Goal: Task Accomplishment & Management: Use online tool/utility

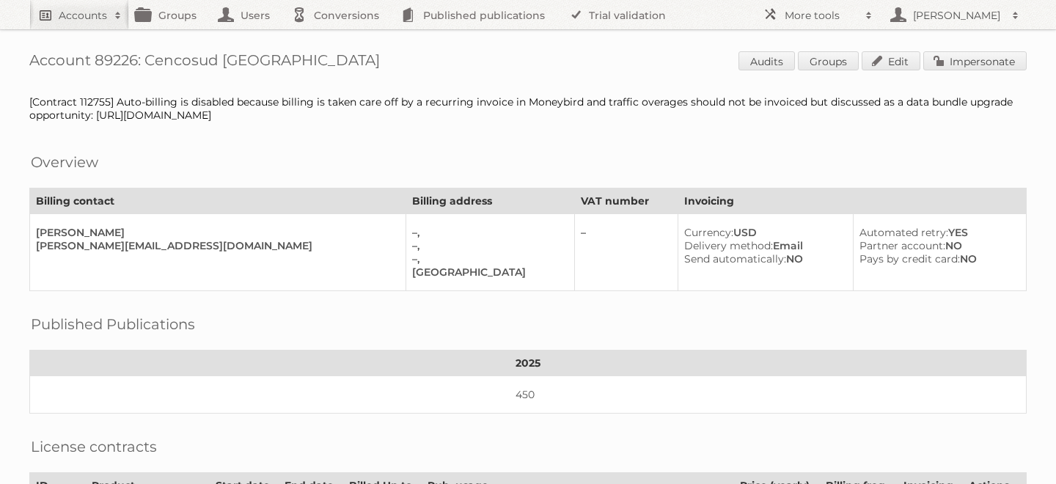
click at [86, 6] on link "Accounts" at bounding box center [79, 14] width 100 height 29
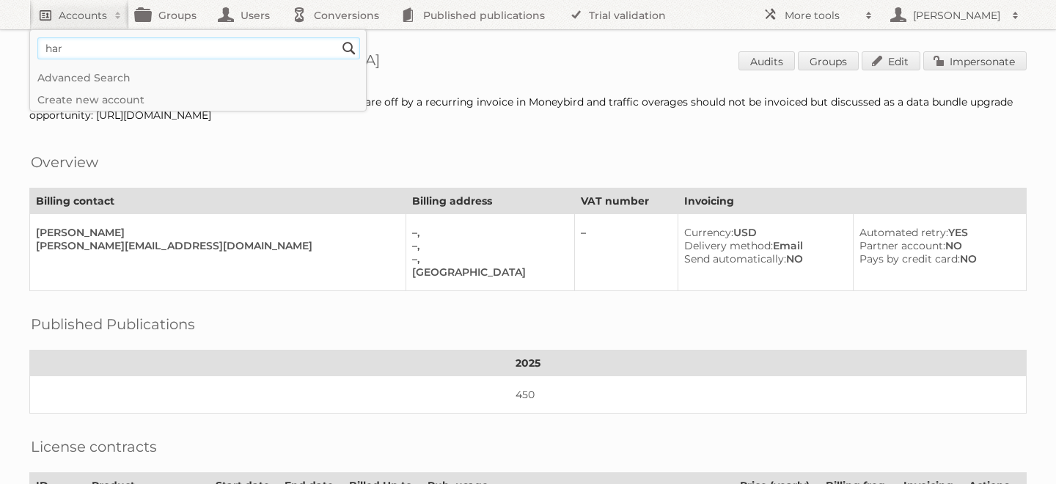
type input"] "harbor fr"
click at [338, 37] on input "Search" at bounding box center [349, 48] width 22 height 22
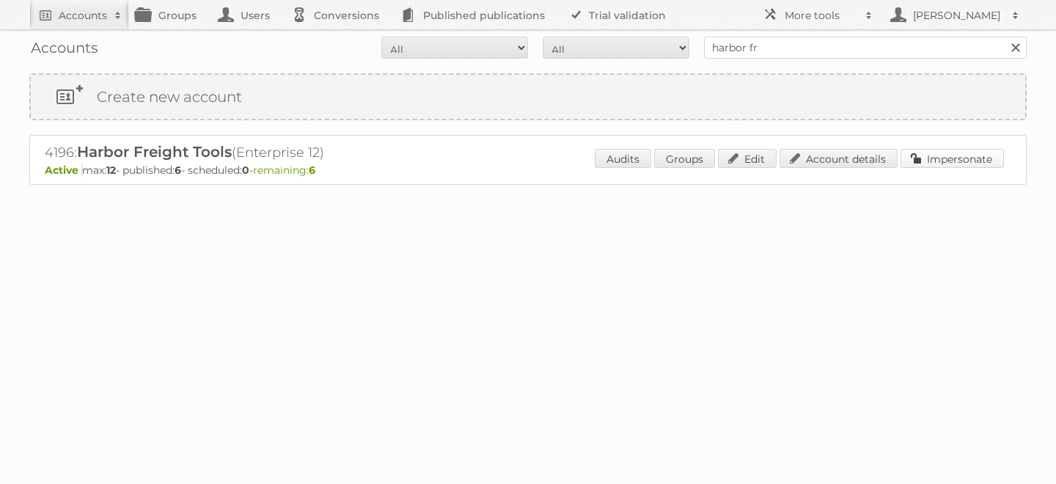
click at [946, 159] on link "Impersonate" at bounding box center [952, 158] width 103 height 19
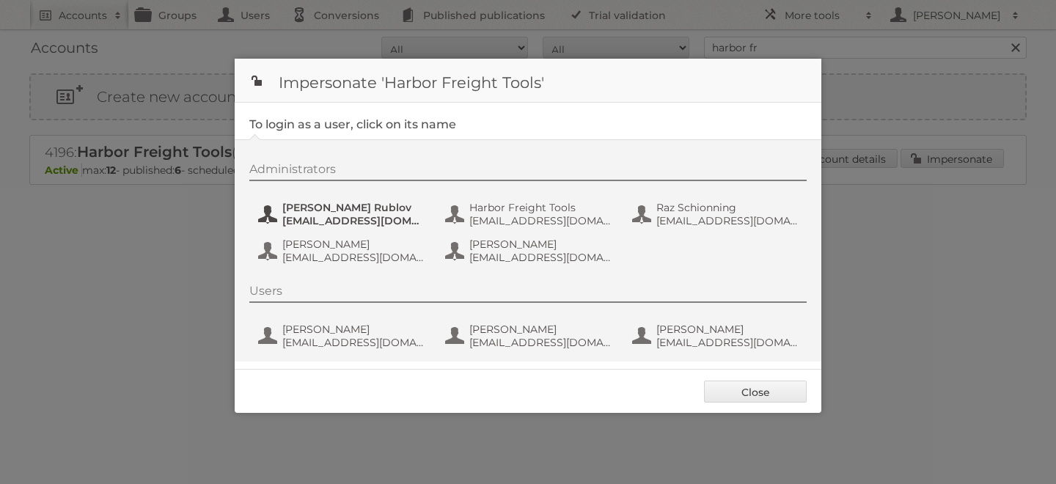
click at [337, 212] on span "Dmytro Rublov" at bounding box center [353, 207] width 142 height 13
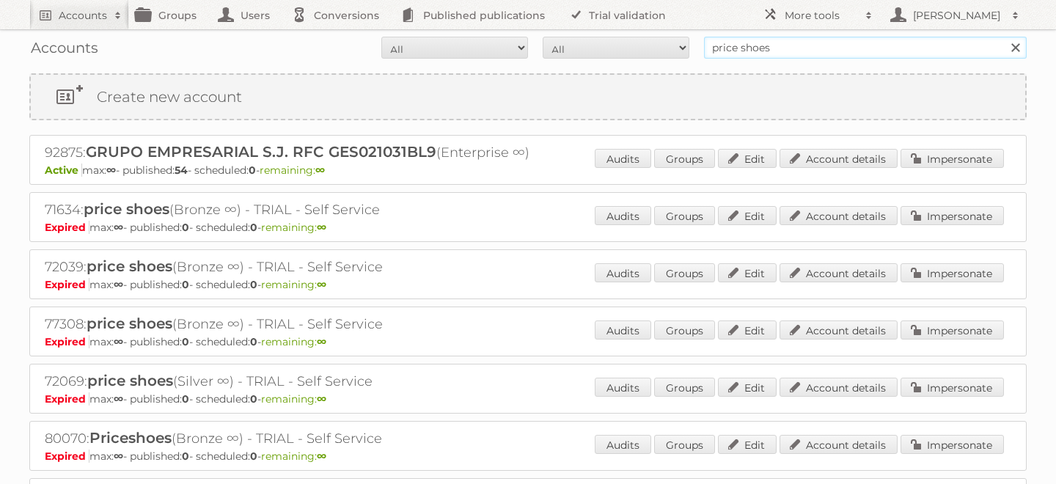
click at [792, 49] on input "price shoes" at bounding box center [865, 48] width 323 height 22
type input "harbor fr"
click at [1004, 37] on input "Search" at bounding box center [1015, 48] width 22 height 22
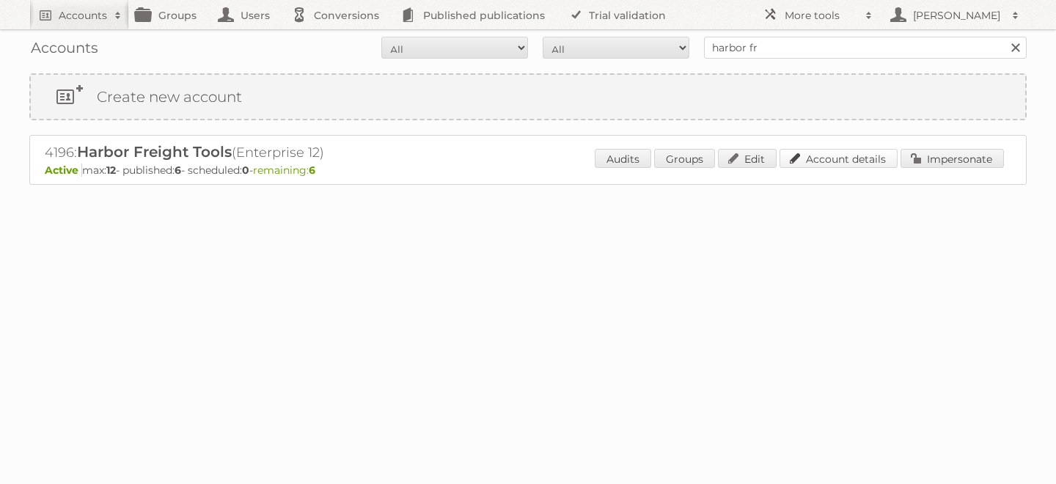
click at [849, 161] on link "Account details" at bounding box center [839, 158] width 118 height 19
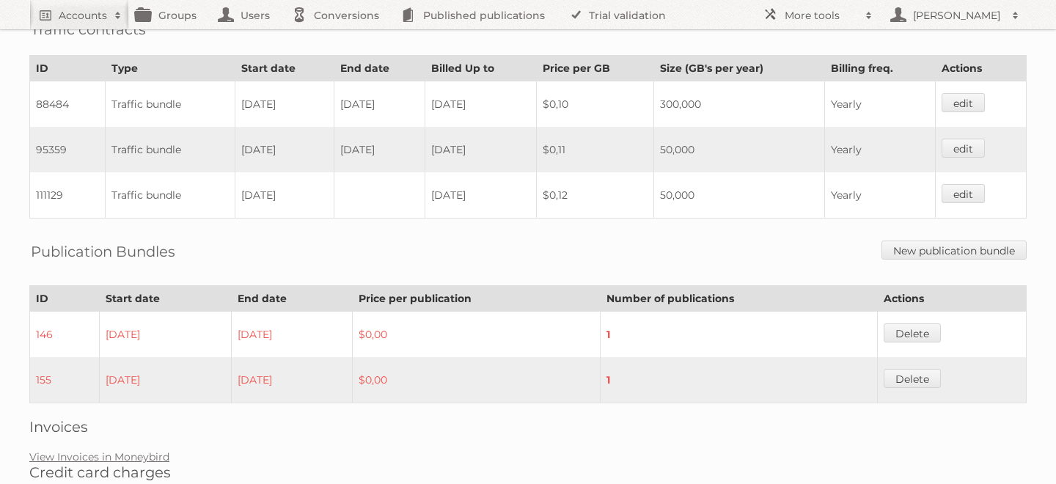
scroll to position [957, 0]
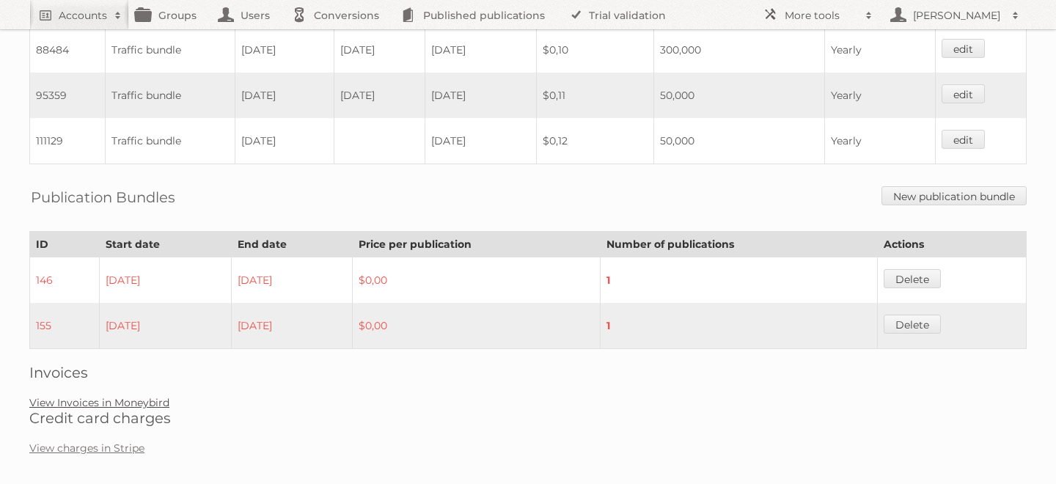
click at [124, 396] on link "View Invoices in Moneybird" at bounding box center [99, 402] width 140 height 13
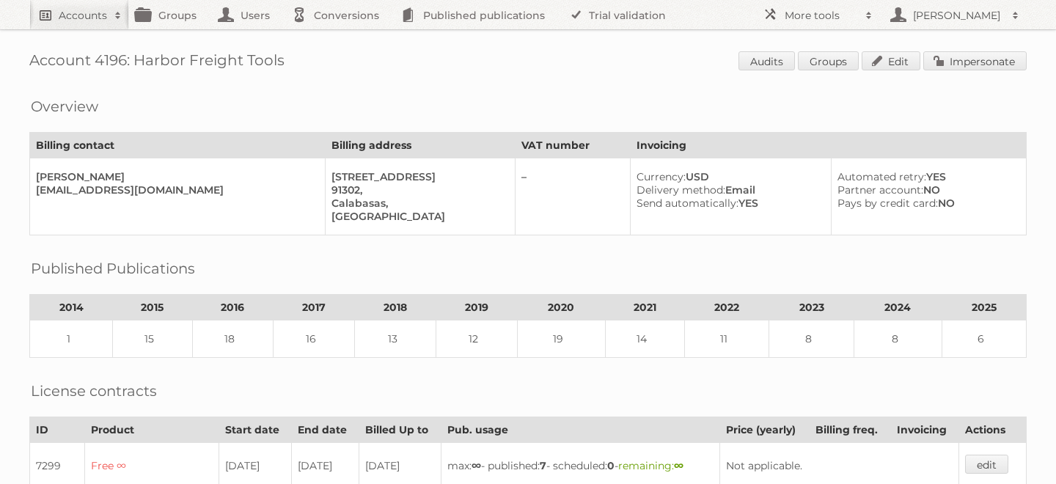
click at [68, 6] on link "Accounts" at bounding box center [79, 14] width 100 height 29
type input"] "price shoes"
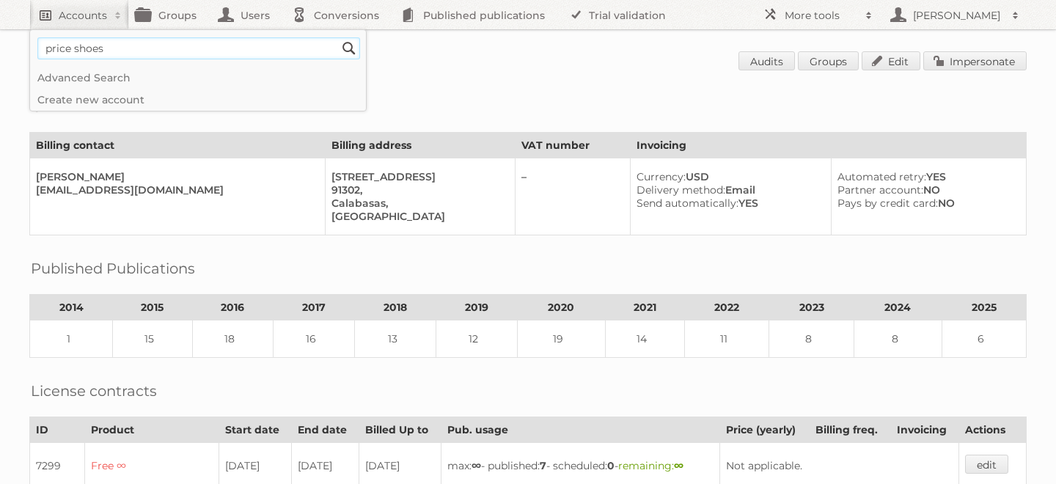
click at [338, 37] on input "Search" at bounding box center [349, 48] width 22 height 22
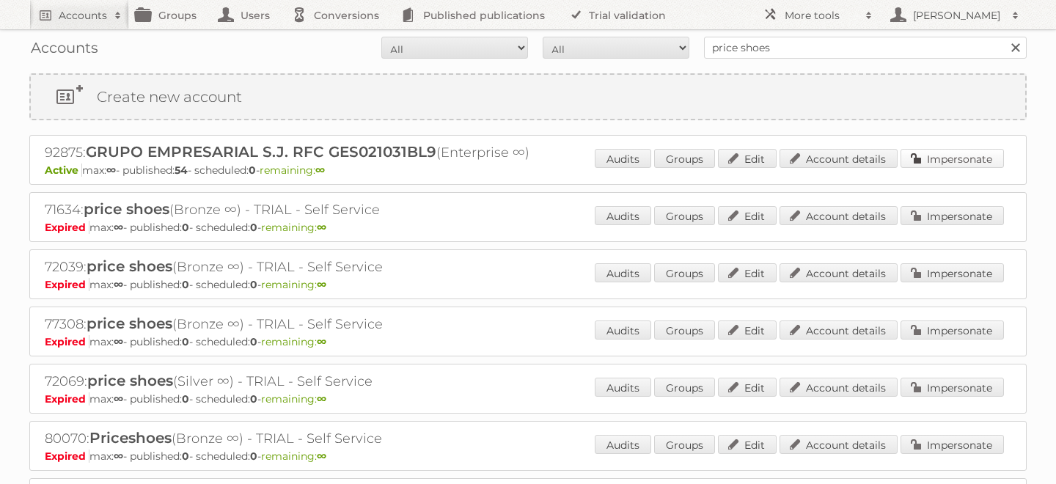
click at [953, 164] on link "Impersonate" at bounding box center [952, 158] width 103 height 19
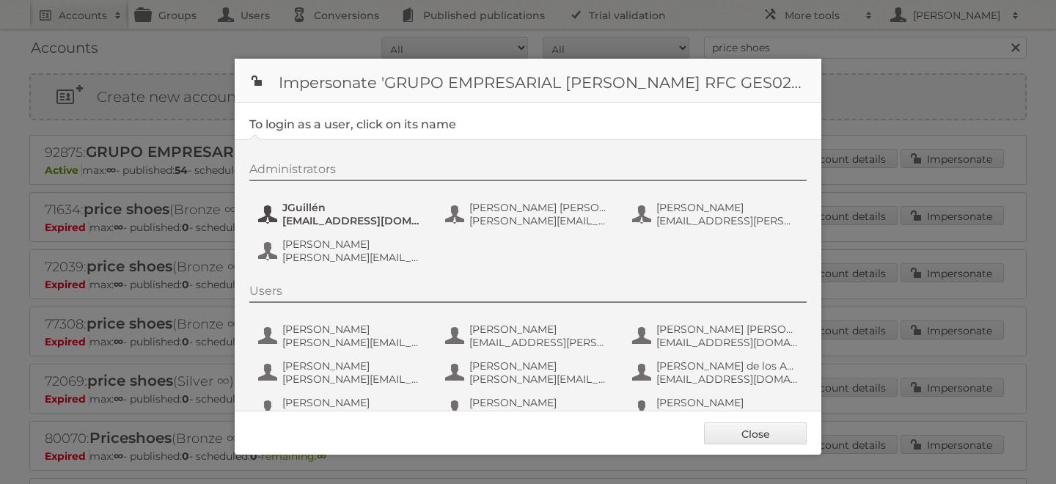
click at [362, 223] on span "jguillen@priceshoes.com" at bounding box center [353, 220] width 142 height 13
